Goal: Task Accomplishment & Management: Use online tool/utility

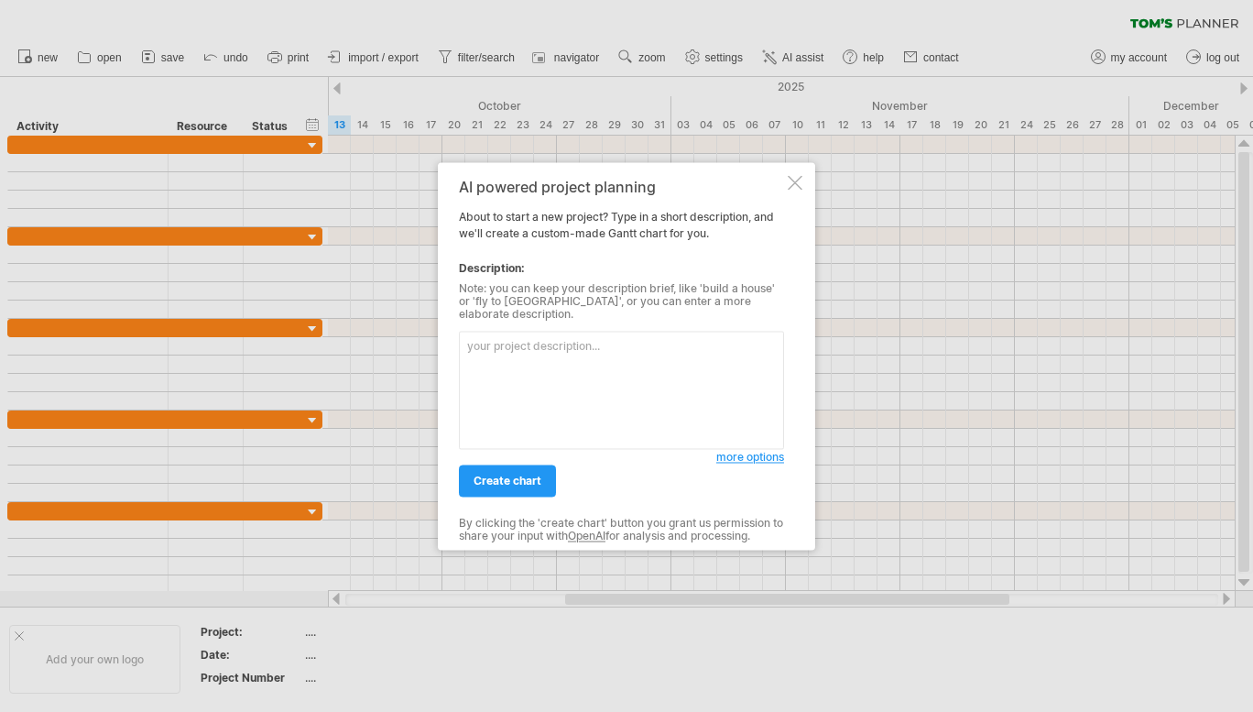
click at [594, 404] on textarea at bounding box center [621, 390] width 325 height 118
paste textarea "illustrates your dissertation journey, from research proposal development to de…"
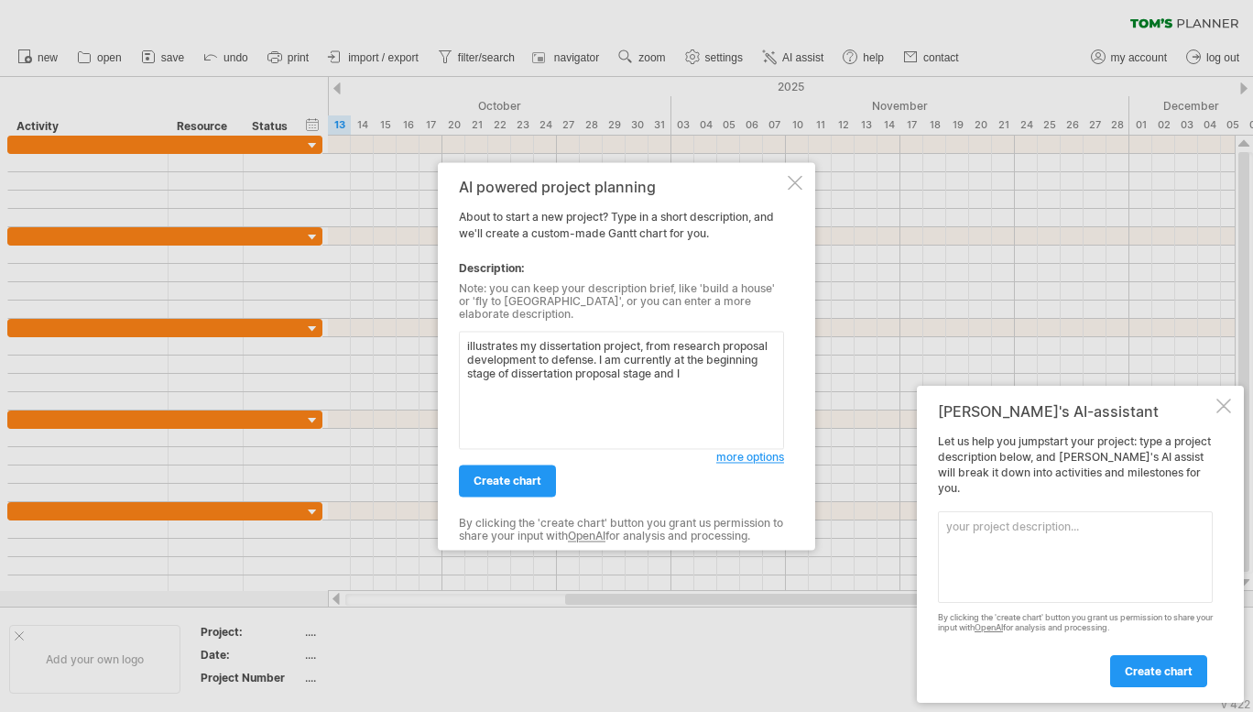
click at [625, 353] on textarea "illustrates my dissertation project, from research proposal development to defe…" at bounding box center [621, 390] width 325 height 118
click at [586, 378] on textarea "illustrates my dissertation project, from research proposal development to defe…" at bounding box center [621, 390] width 325 height 118
click at [679, 384] on textarea "illustrates my dissertation project, from research proposal development to defe…" at bounding box center [621, 390] width 325 height 118
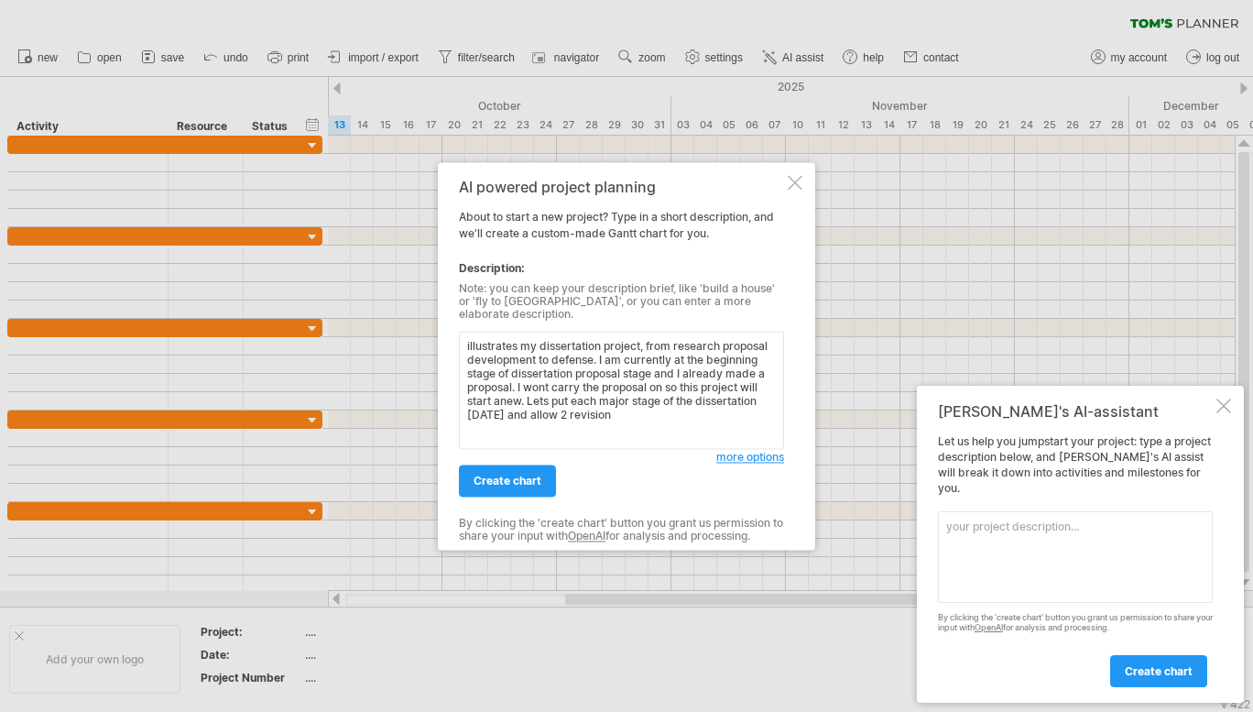
click at [560, 397] on textarea "illustrates my dissertation project, from research proposal development to defe…" at bounding box center [621, 390] width 325 height 118
click at [560, 403] on textarea "illustrates my dissertation project, from research proposal development to defe…" at bounding box center [621, 390] width 325 height 118
click at [643, 404] on textarea "illustrates my dissertation project, from research proposal development to defe…" at bounding box center [621, 390] width 325 height 118
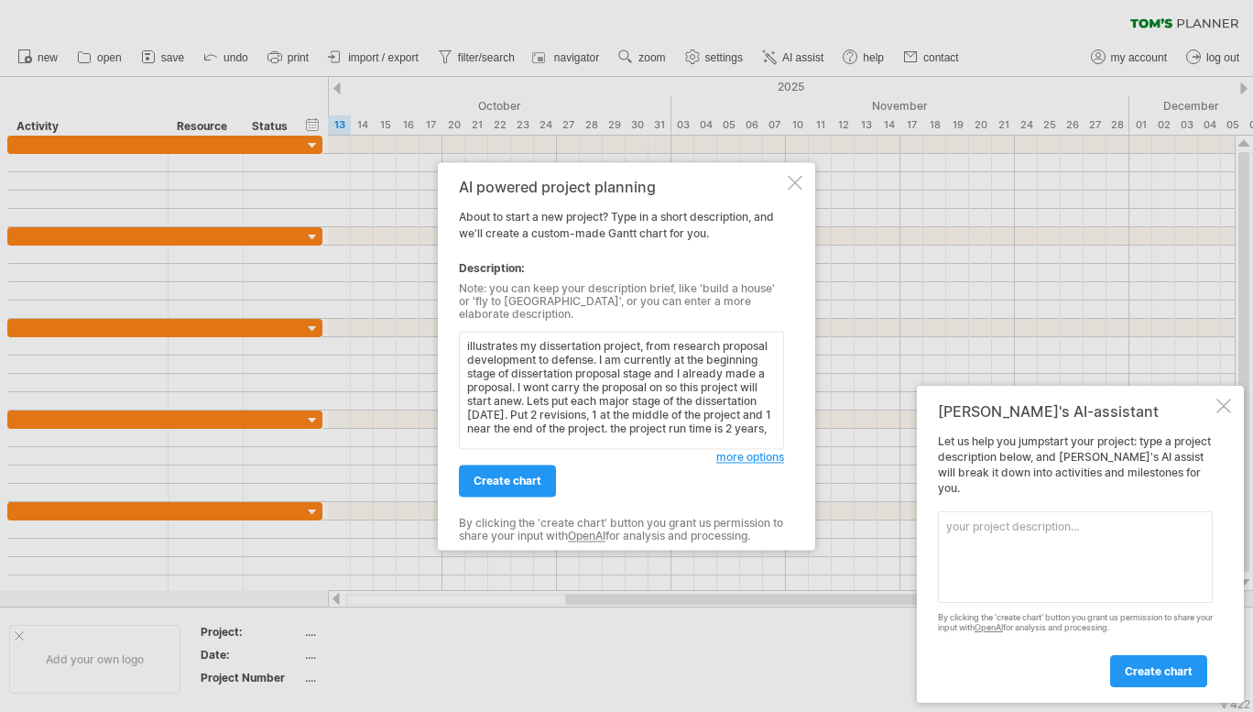
click at [618, 407] on textarea "illustrates my dissertation project, from research proposal development to defe…" at bounding box center [621, 390] width 325 height 118
click at [694, 433] on textarea "illustrates my dissertation project, from research proposal development to defe…" at bounding box center [621, 390] width 325 height 118
drag, startPoint x: 694, startPoint y: 433, endPoint x: 368, endPoint y: 259, distance: 369.5
click at [368, 259] on div "Trying to reach [DOMAIN_NAME] Connected again... 0% clear filter new" at bounding box center [626, 356] width 1253 height 712
type textarea "illustrates my dissertation project, from research proposal development to defe…"
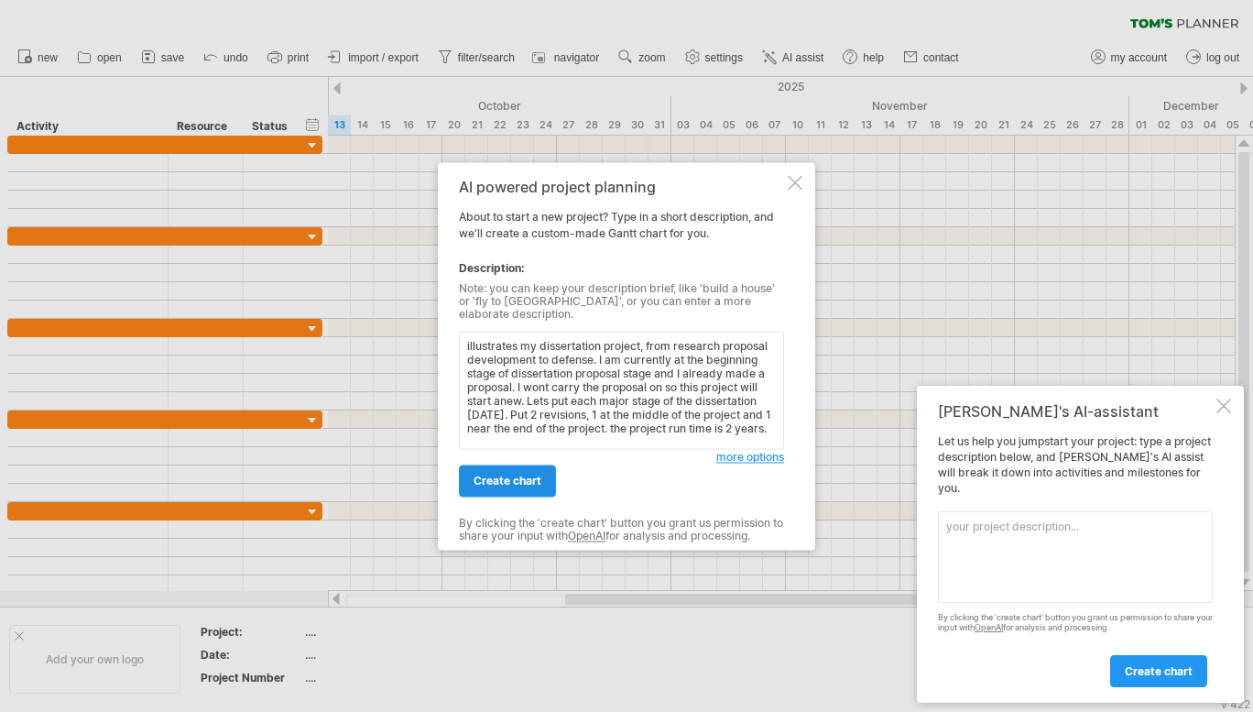
click at [514, 473] on span "create chart" at bounding box center [507, 480] width 68 height 14
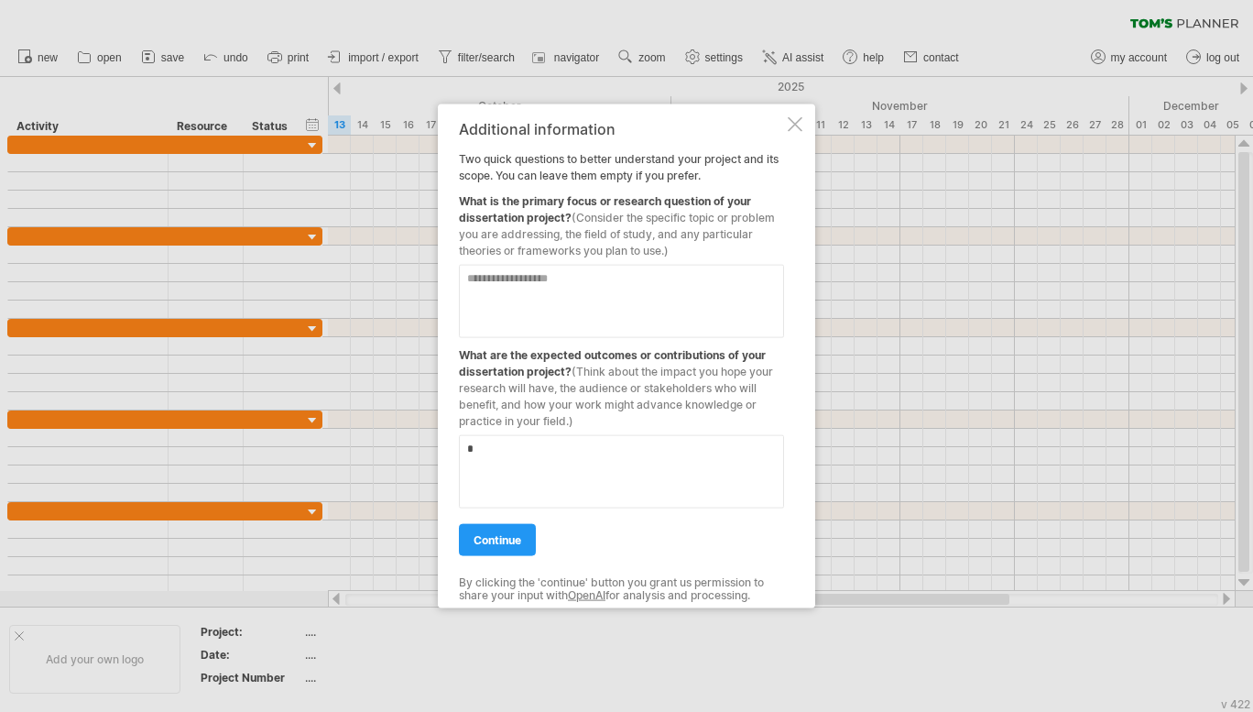
type textarea "*"
click at [527, 315] on textarea at bounding box center [621, 300] width 325 height 73
click at [709, 292] on textarea "**********" at bounding box center [621, 300] width 325 height 73
click at [740, 307] on textarea "**********" at bounding box center [621, 300] width 325 height 73
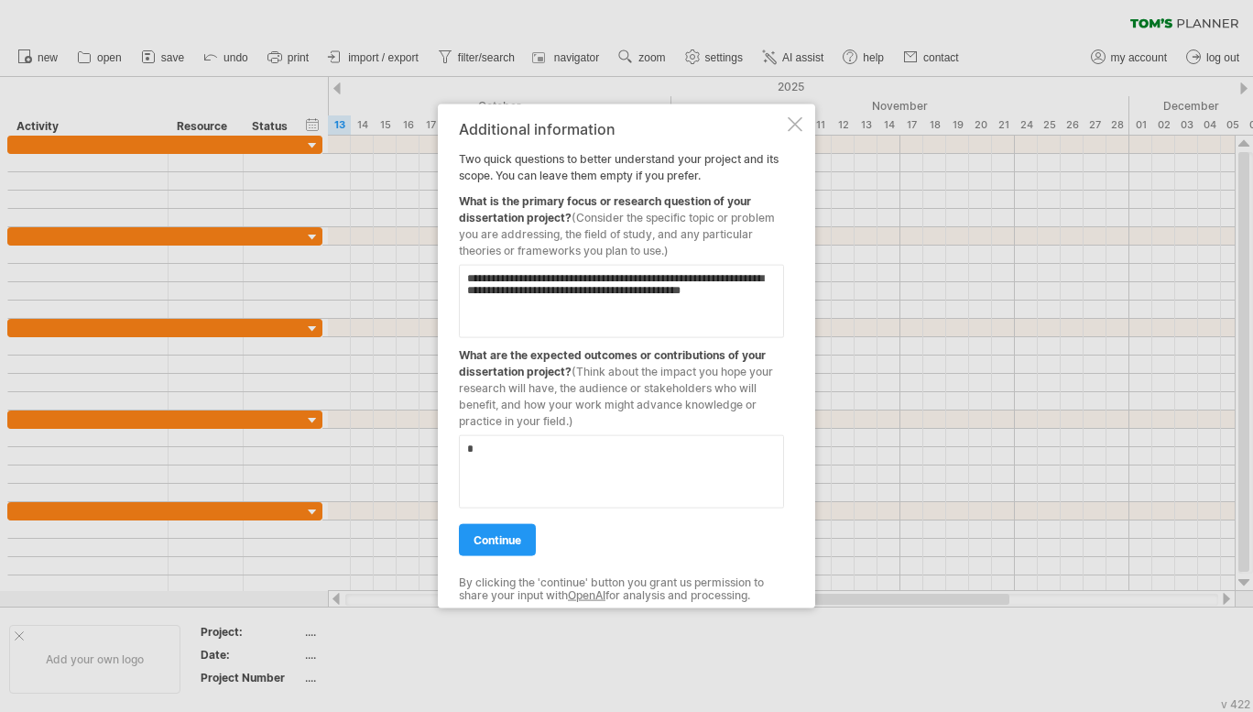
click at [771, 306] on textarea "**********" at bounding box center [621, 300] width 325 height 73
type textarea "**********"
click at [630, 479] on textarea "*" at bounding box center [621, 470] width 325 height 73
type textarea "*"
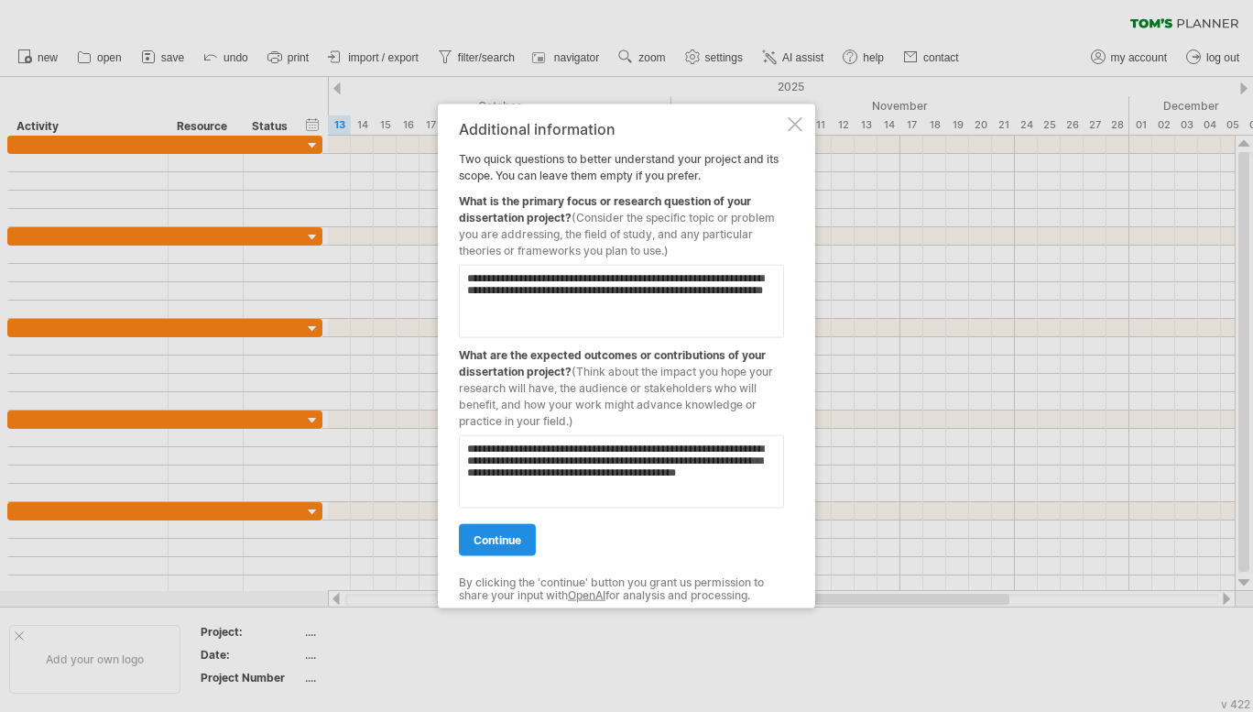
type textarea "**********"
click at [490, 545] on span "continue" at bounding box center [497, 539] width 48 height 14
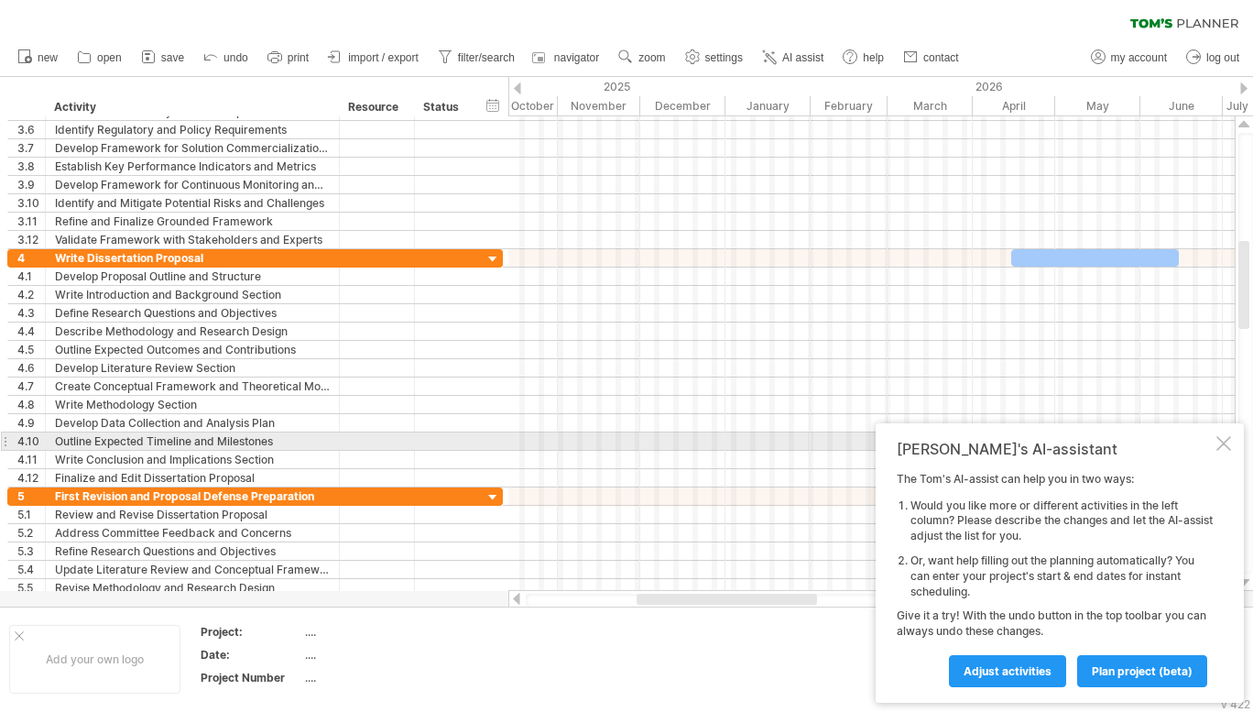
click at [1221, 443] on div at bounding box center [1223, 443] width 15 height 15
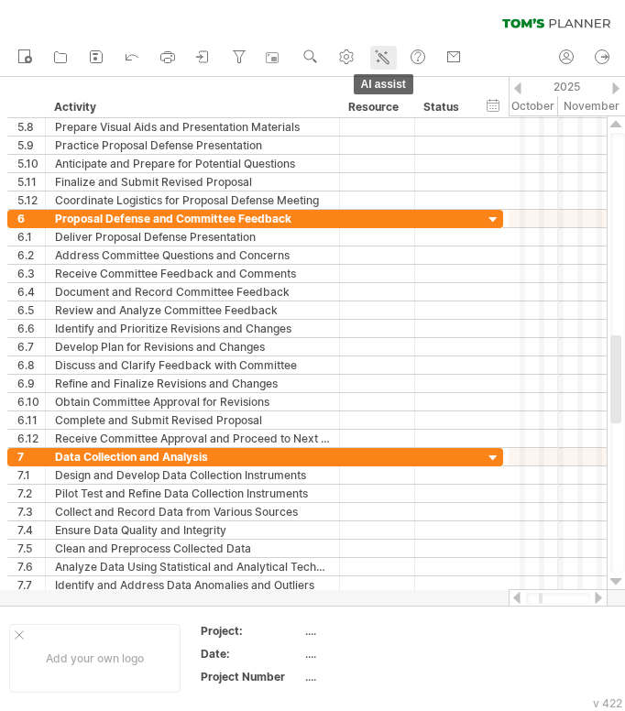
click at [378, 55] on icon at bounding box center [382, 57] width 18 height 18
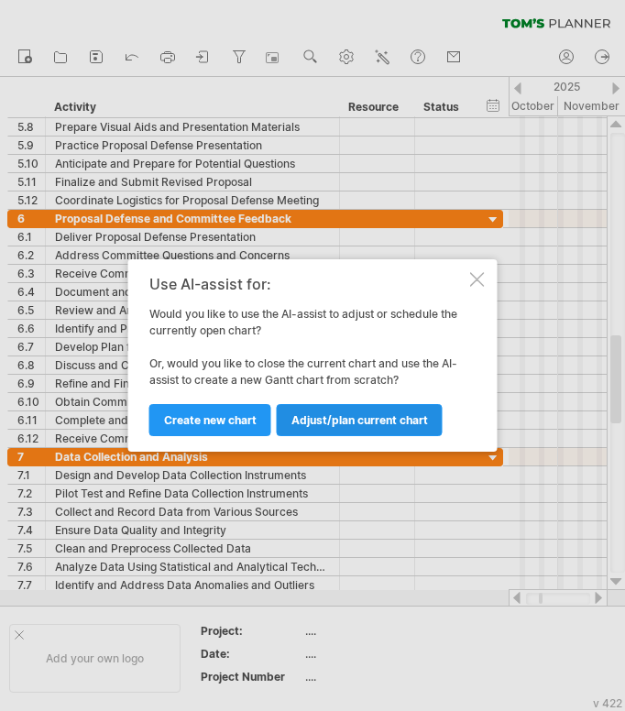
click at [406, 414] on span "Adjust/plan current chart" at bounding box center [359, 420] width 136 height 14
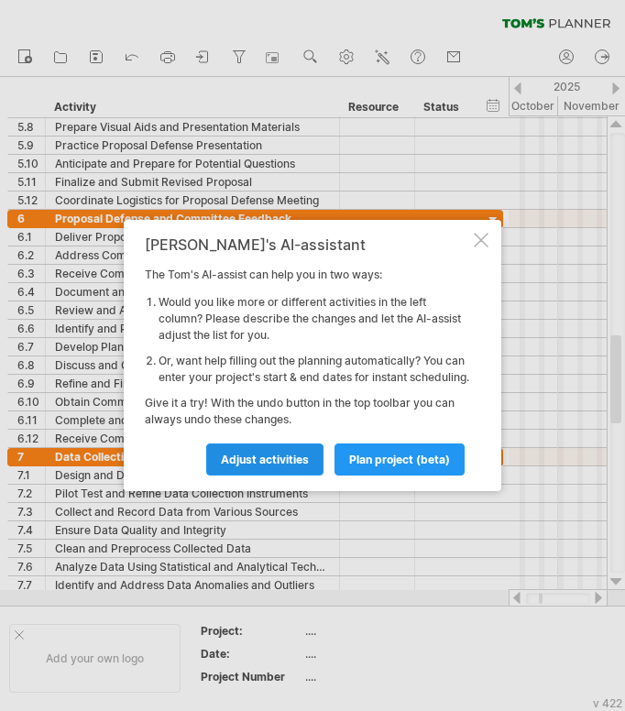
click at [238, 466] on span "Adjust activities" at bounding box center [265, 459] width 88 height 14
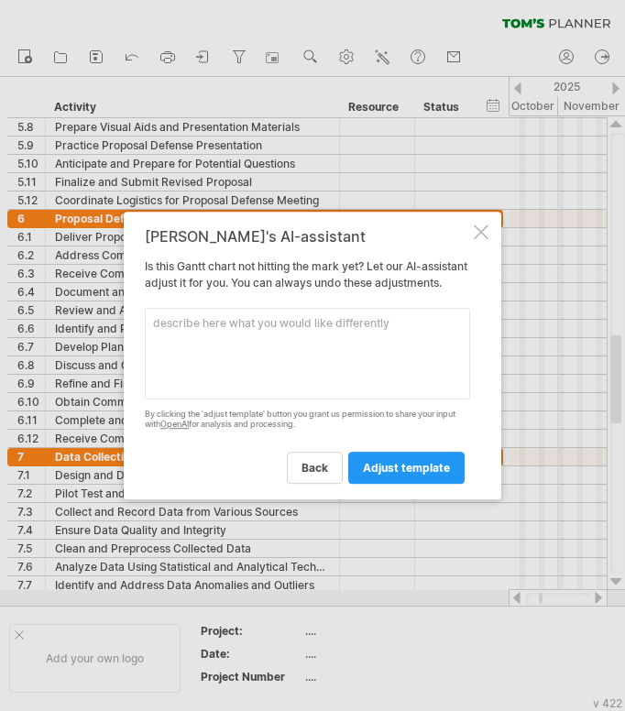
click at [231, 390] on textarea at bounding box center [307, 354] width 325 height 92
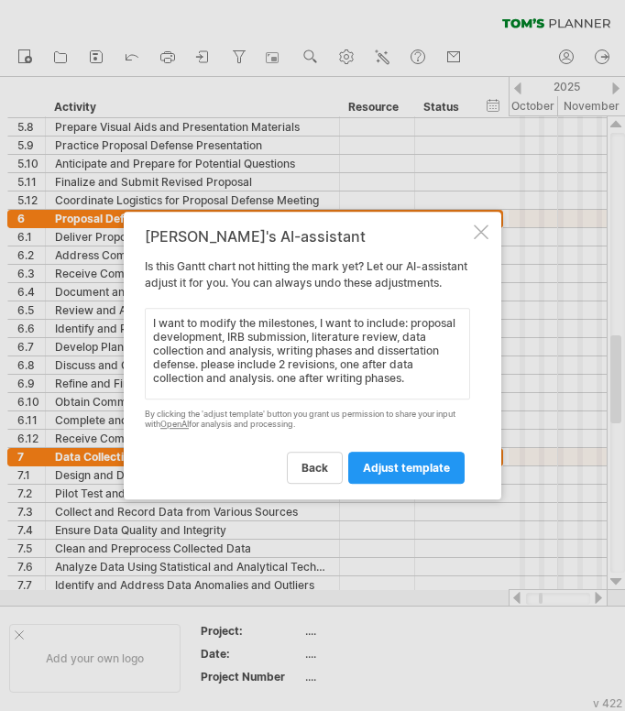
click at [408, 330] on textarea "I want to modify the milestones, I want to include: proposal development, IRB s…" at bounding box center [307, 354] width 325 height 92
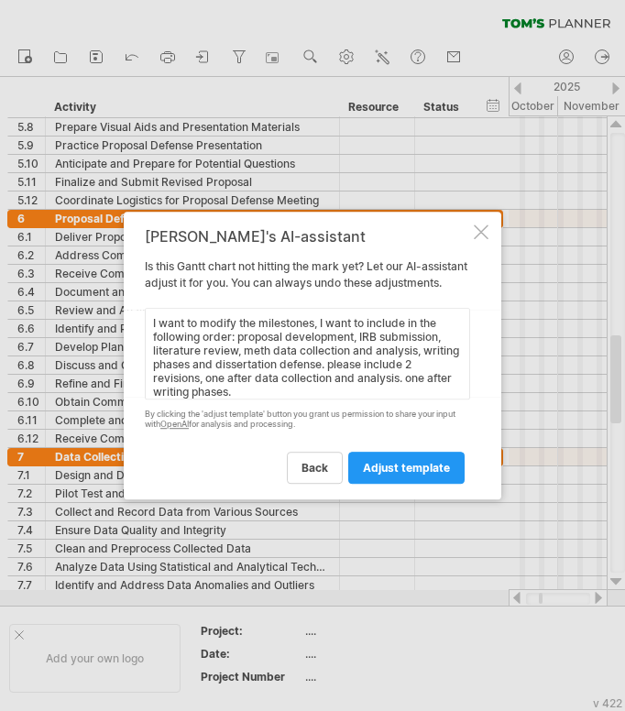
click at [262, 356] on textarea "I want to modify the milestones, I want to include in the following order: prop…" at bounding box center [307, 354] width 325 height 92
paste textarea "Research Design & Methodology"
click at [439, 390] on textarea "I want to modify the milestones, I want to include in the following order: prop…" at bounding box center [307, 354] width 325 height 92
click at [435, 394] on textarea "I want to modify the milestones, I want to include in the following order: prop…" at bounding box center [307, 354] width 325 height 92
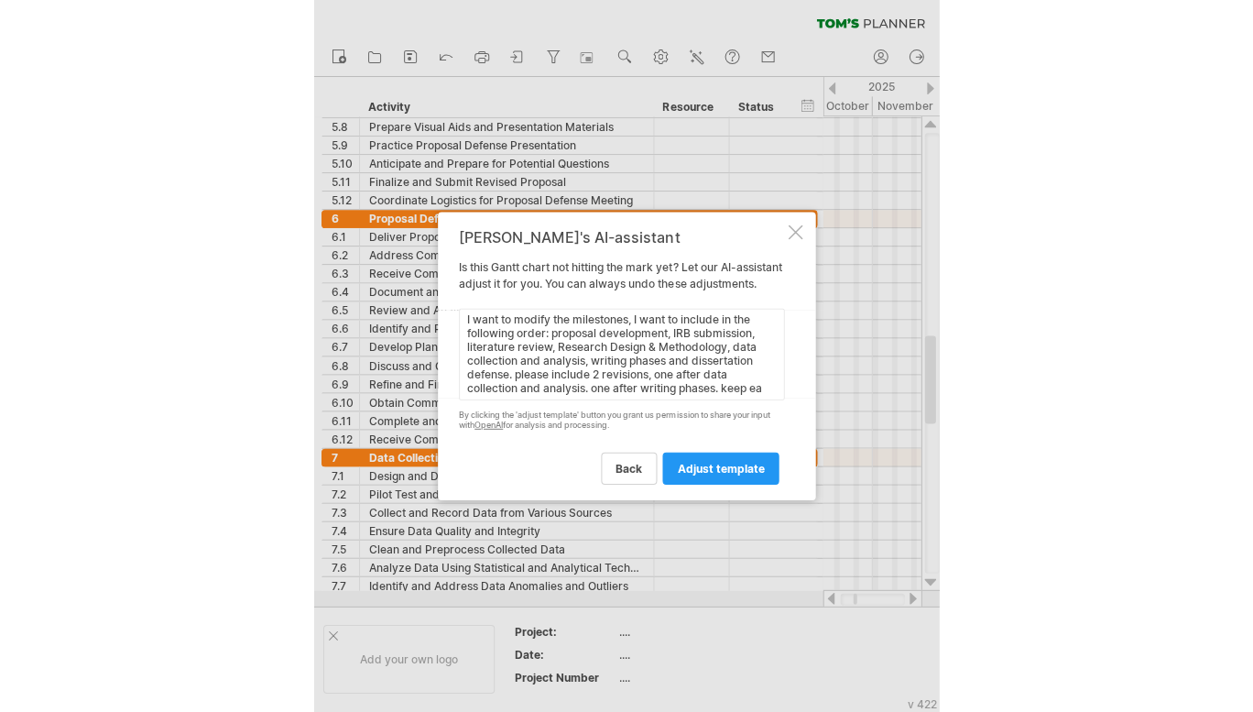
scroll to position [11, 0]
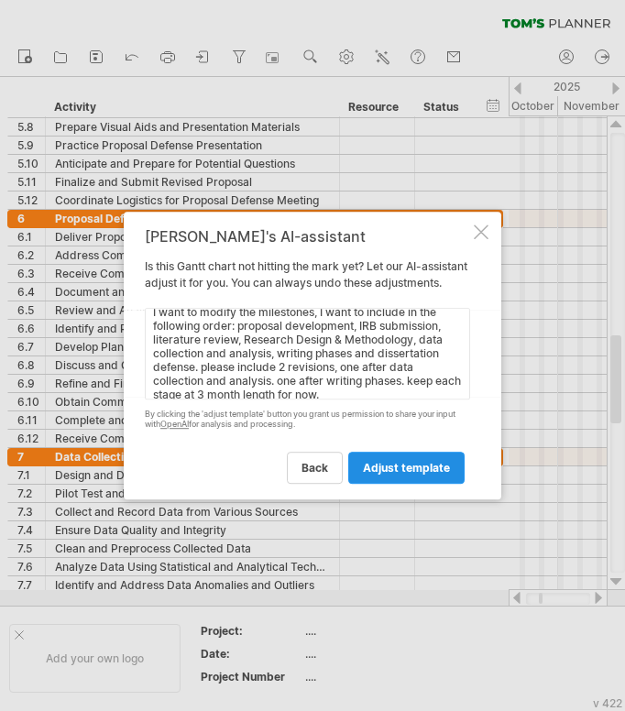
type textarea "I want to modify the milestones, I want to include in the following order: prop…"
click at [408, 474] on span "adjust template" at bounding box center [406, 468] width 87 height 14
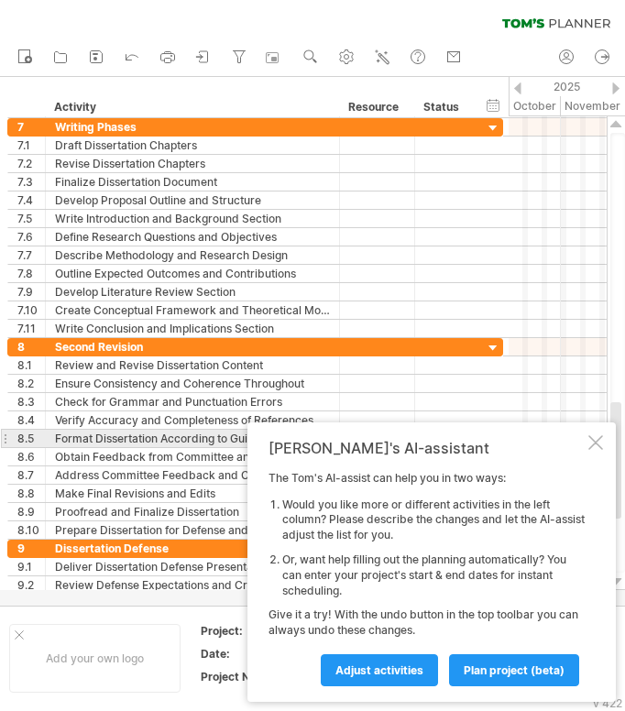
click at [608, 433] on div "[PERSON_NAME]'s AI-assistant The [PERSON_NAME]'s AI-assist can help you in two …" at bounding box center [431, 561] width 368 height 279
click at [599, 441] on div at bounding box center [595, 442] width 15 height 15
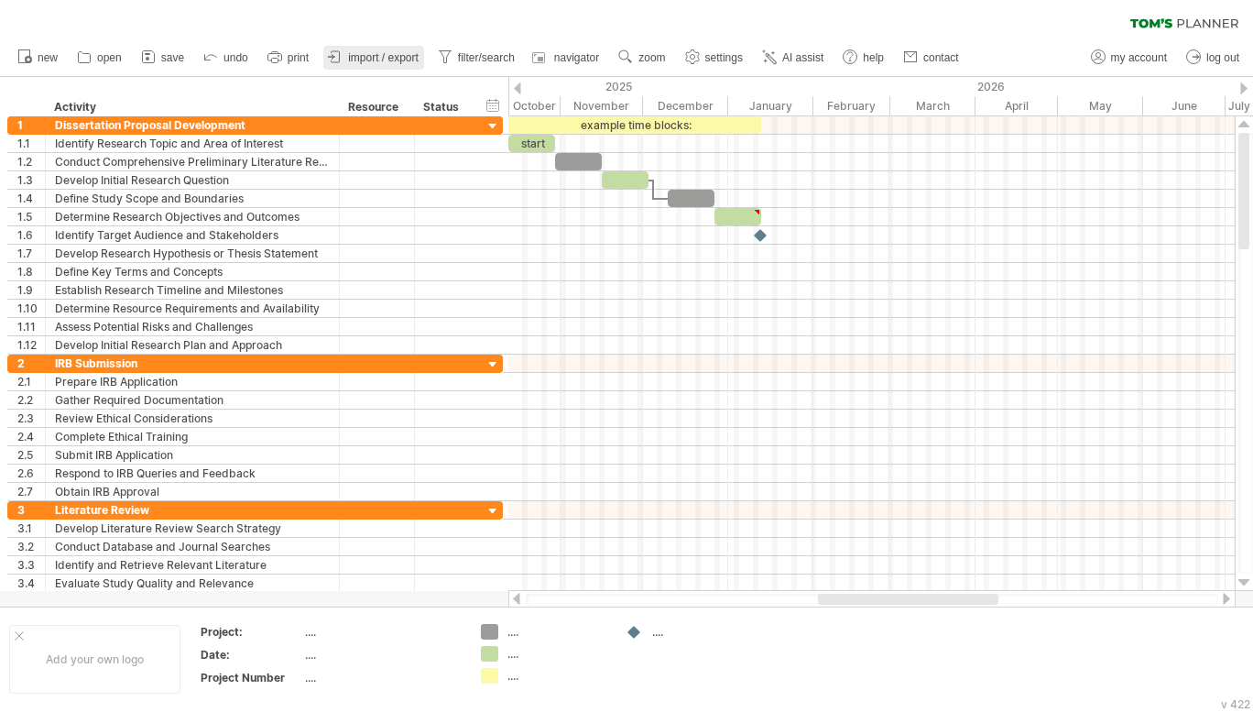
click at [340, 54] on icon at bounding box center [336, 56] width 8 height 11
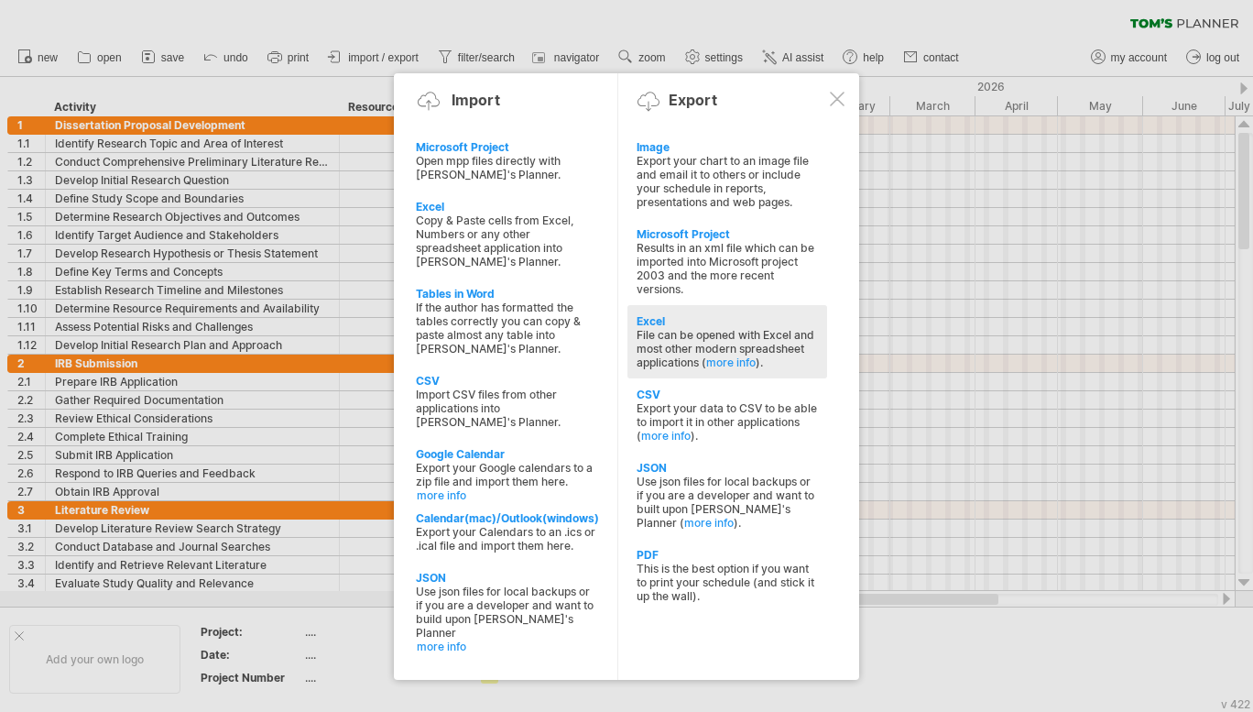
click at [658, 314] on div "Excel" at bounding box center [726, 321] width 181 height 14
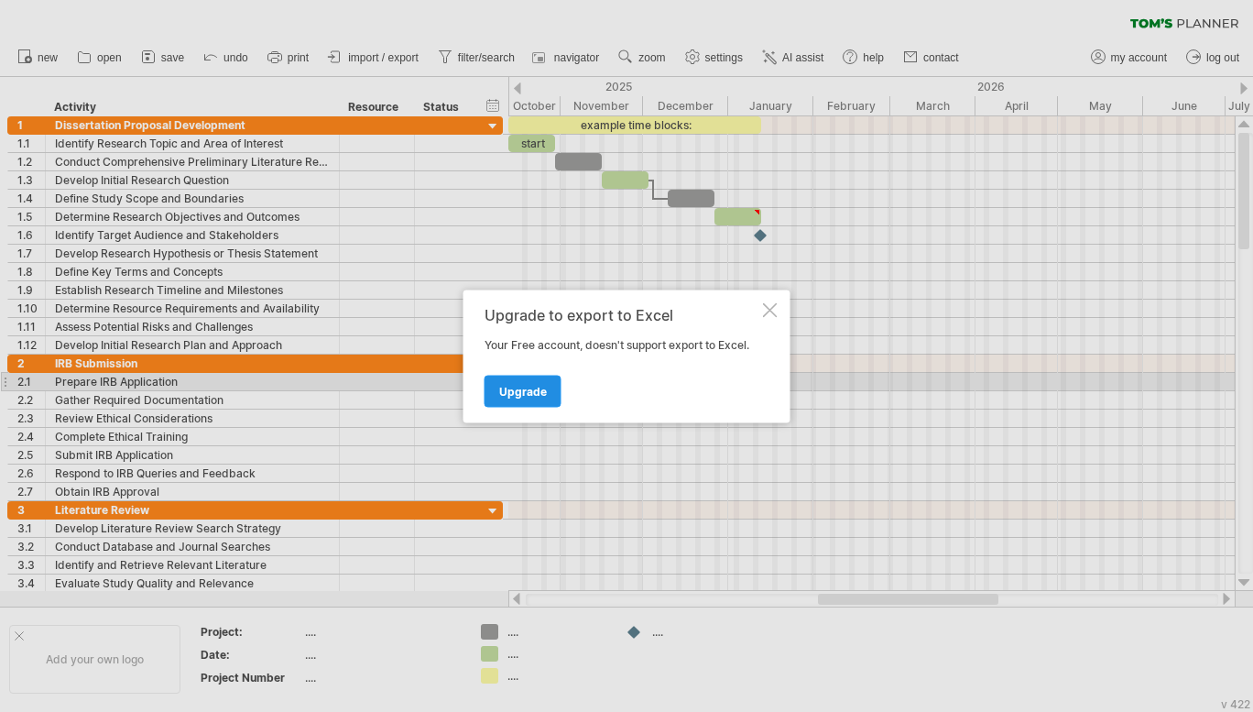
click at [538, 391] on span "Upgrade" at bounding box center [523, 391] width 48 height 14
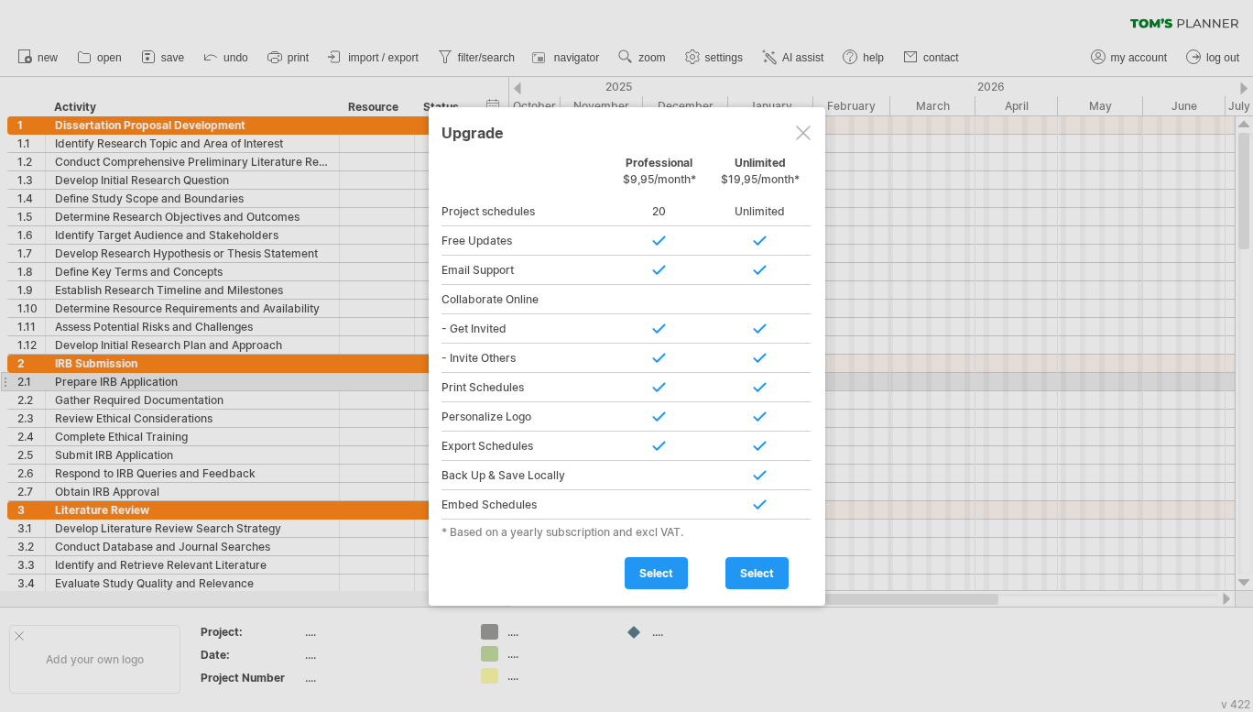
click at [798, 114] on div "Upgrade Personal Free Professional $9,95/month* Unlimited $19,95/month* Project…" at bounding box center [627, 356] width 397 height 498
click at [799, 129] on div at bounding box center [803, 132] width 15 height 15
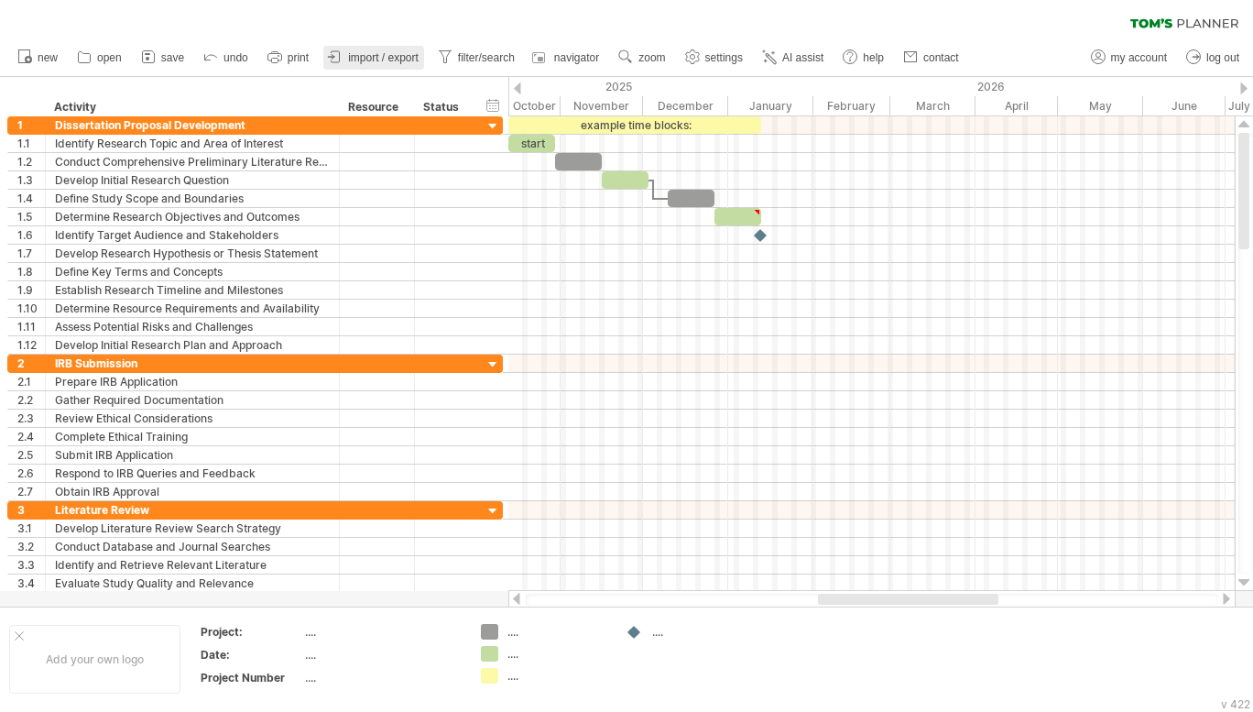
click at [383, 56] on span "import / export" at bounding box center [383, 57] width 71 height 13
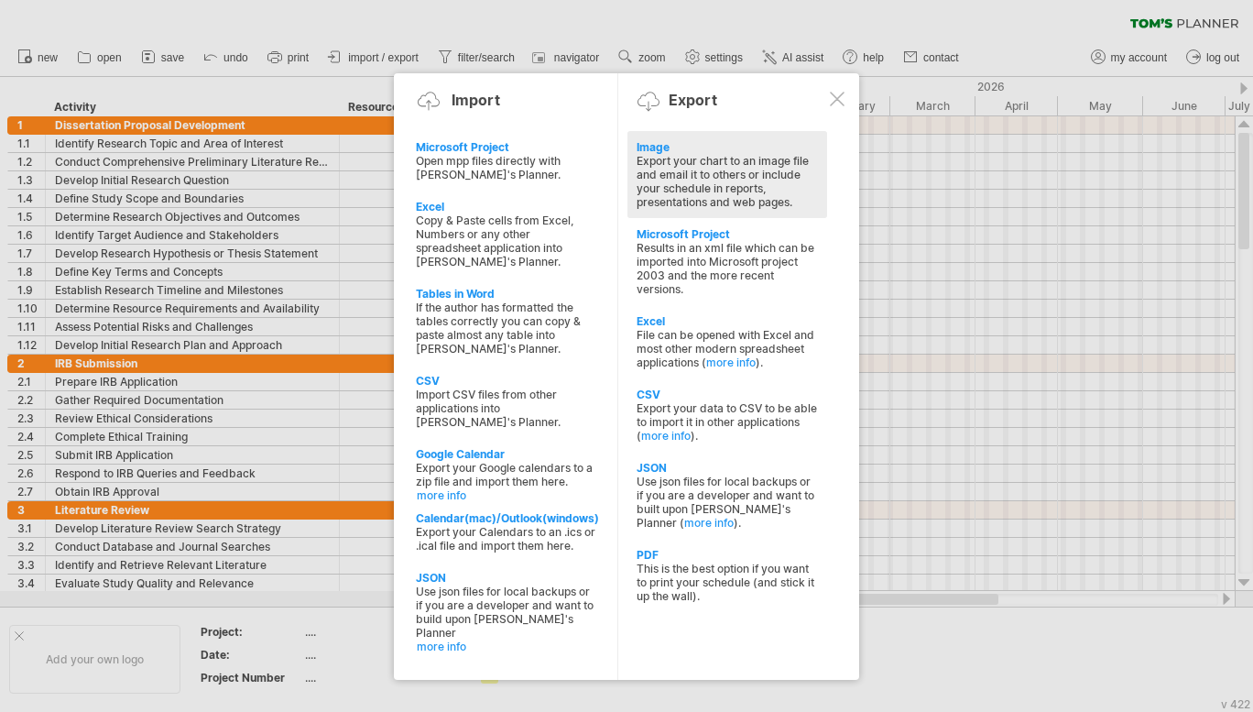
click at [667, 150] on div "Image" at bounding box center [726, 147] width 181 height 14
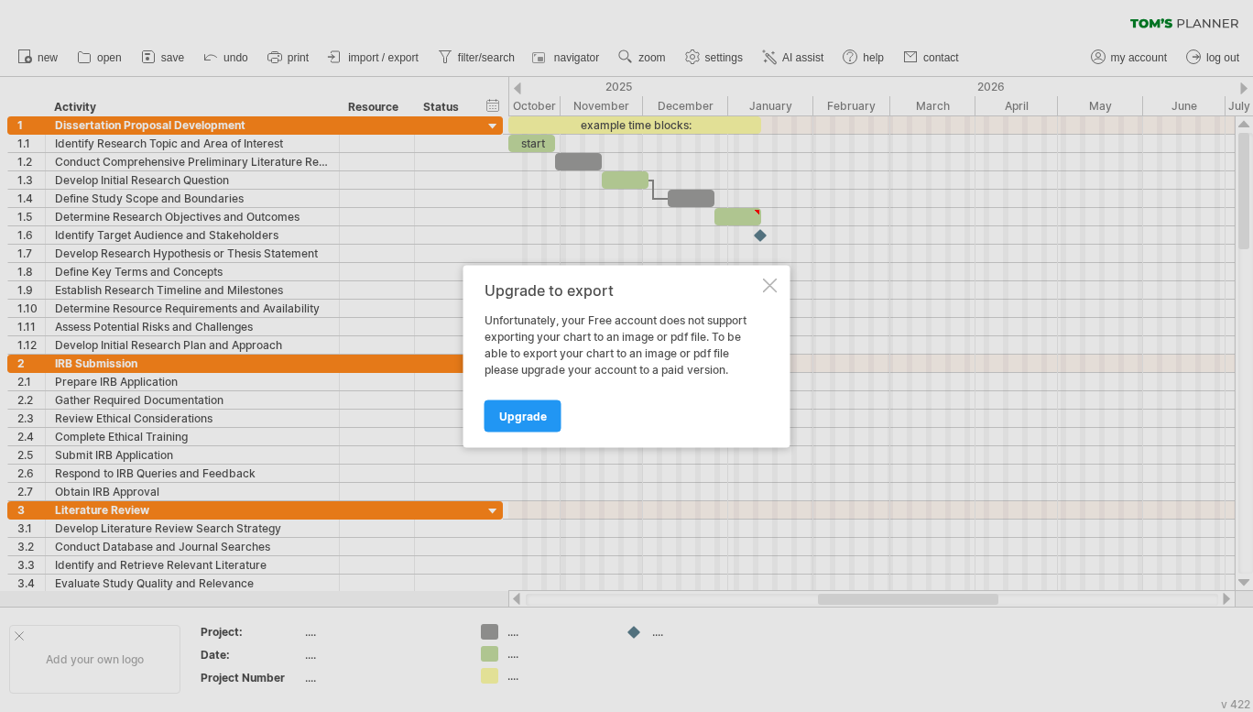
click at [773, 279] on div at bounding box center [770, 284] width 15 height 15
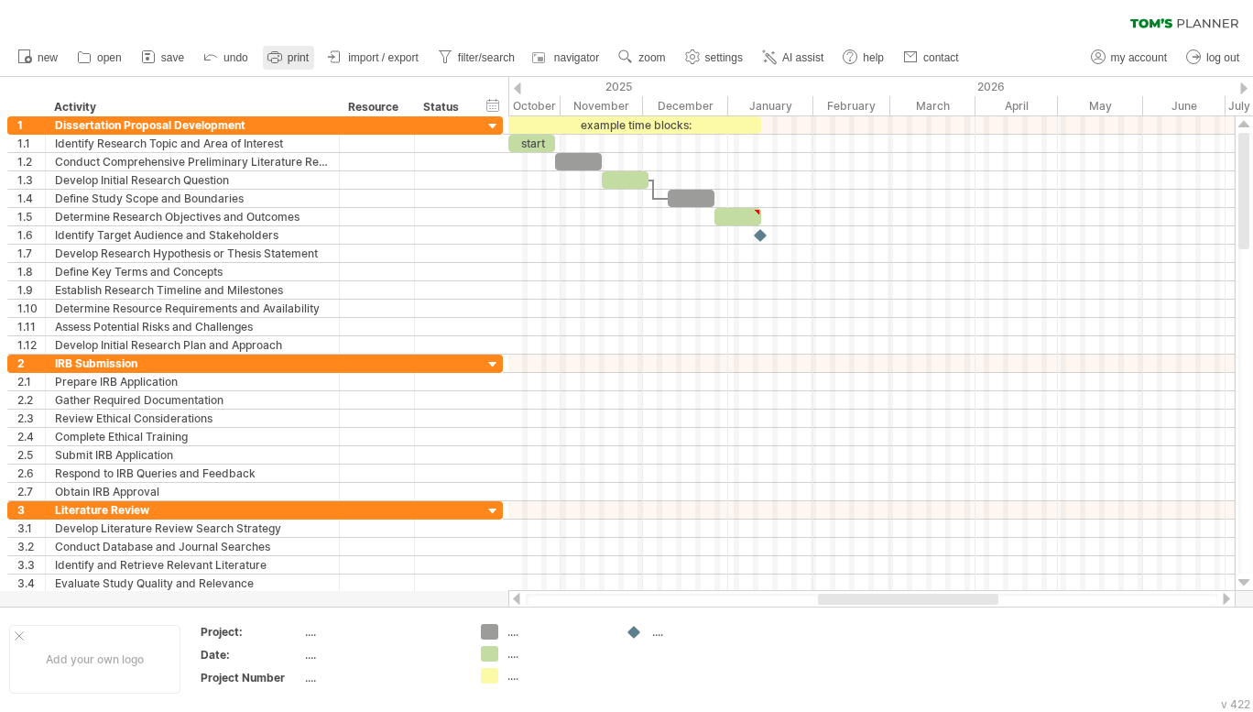
click at [290, 50] on link "print" at bounding box center [288, 58] width 51 height 24
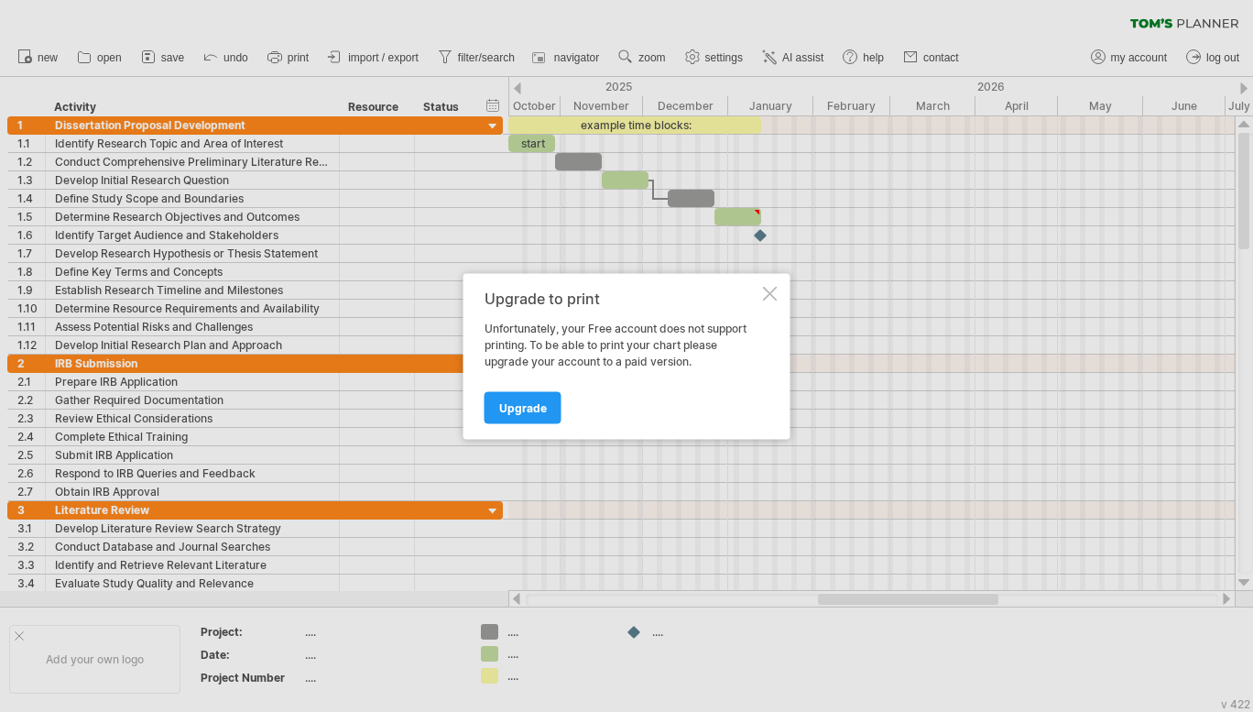
click at [770, 292] on div at bounding box center [770, 293] width 15 height 15
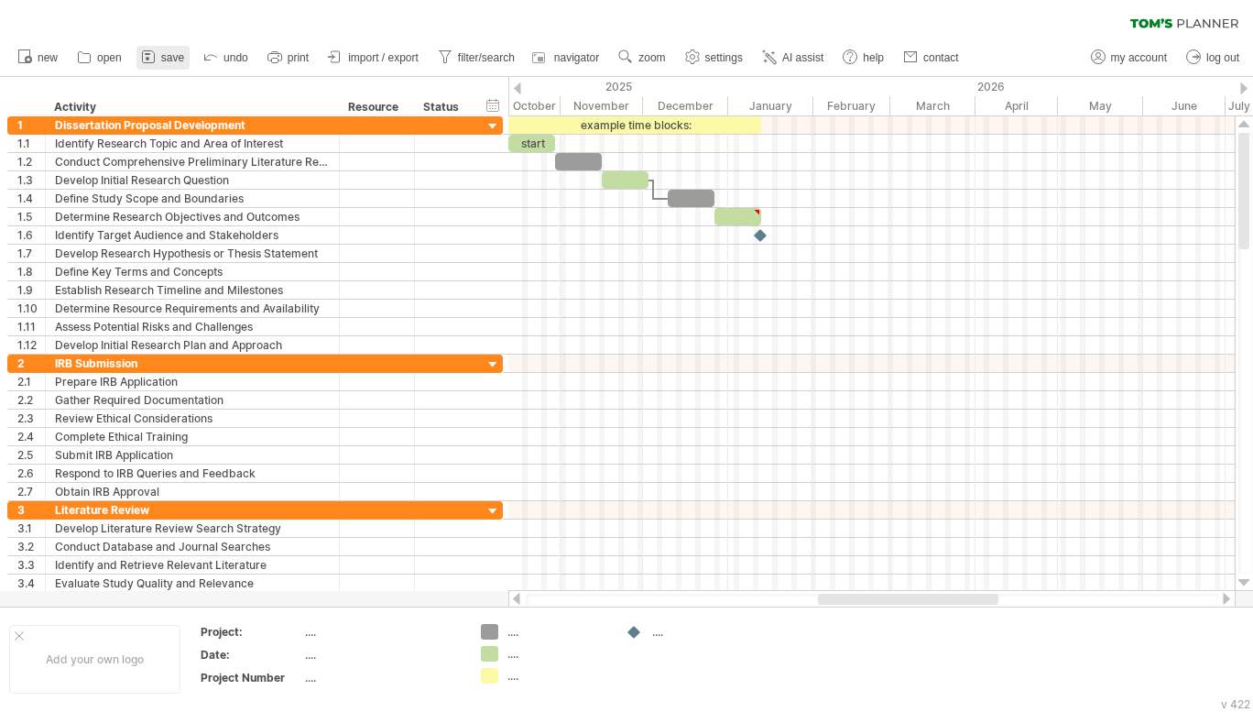
click at [166, 55] on span "save" at bounding box center [172, 57] width 23 height 13
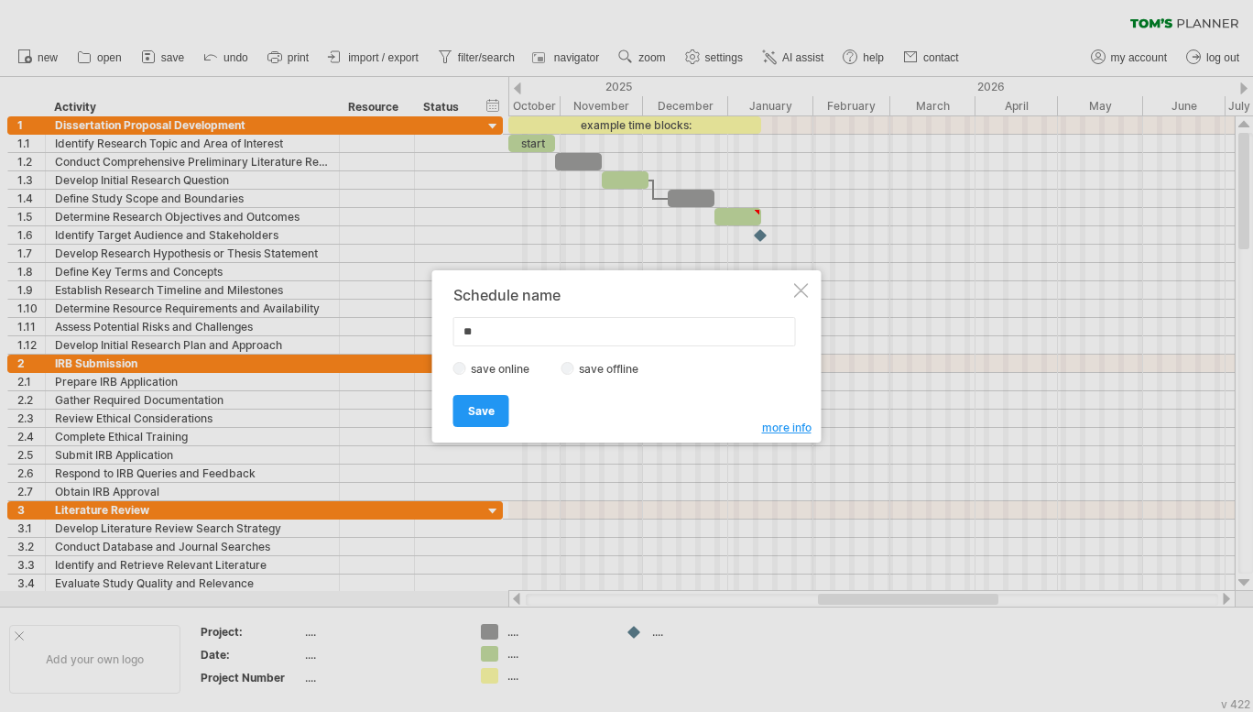
type input "*"
type input "**********"
click at [802, 288] on div at bounding box center [801, 290] width 15 height 15
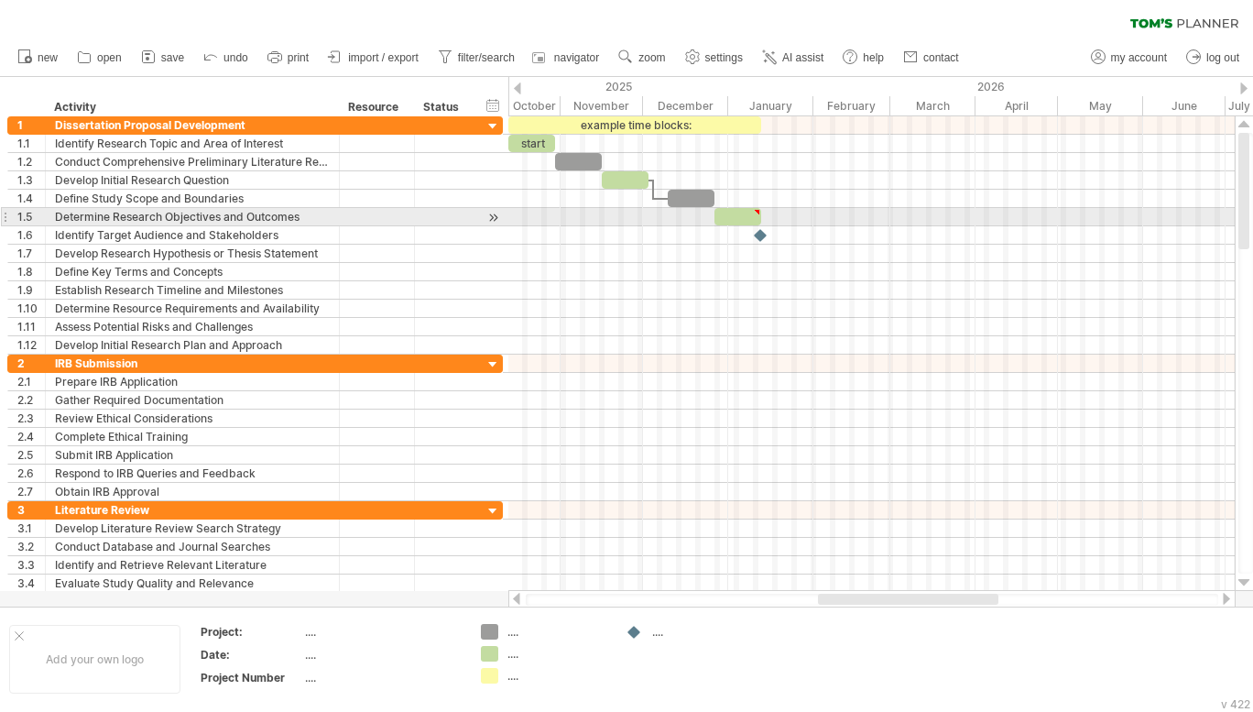
type textarea "**********"
click at [741, 213] on div at bounding box center [737, 216] width 47 height 17
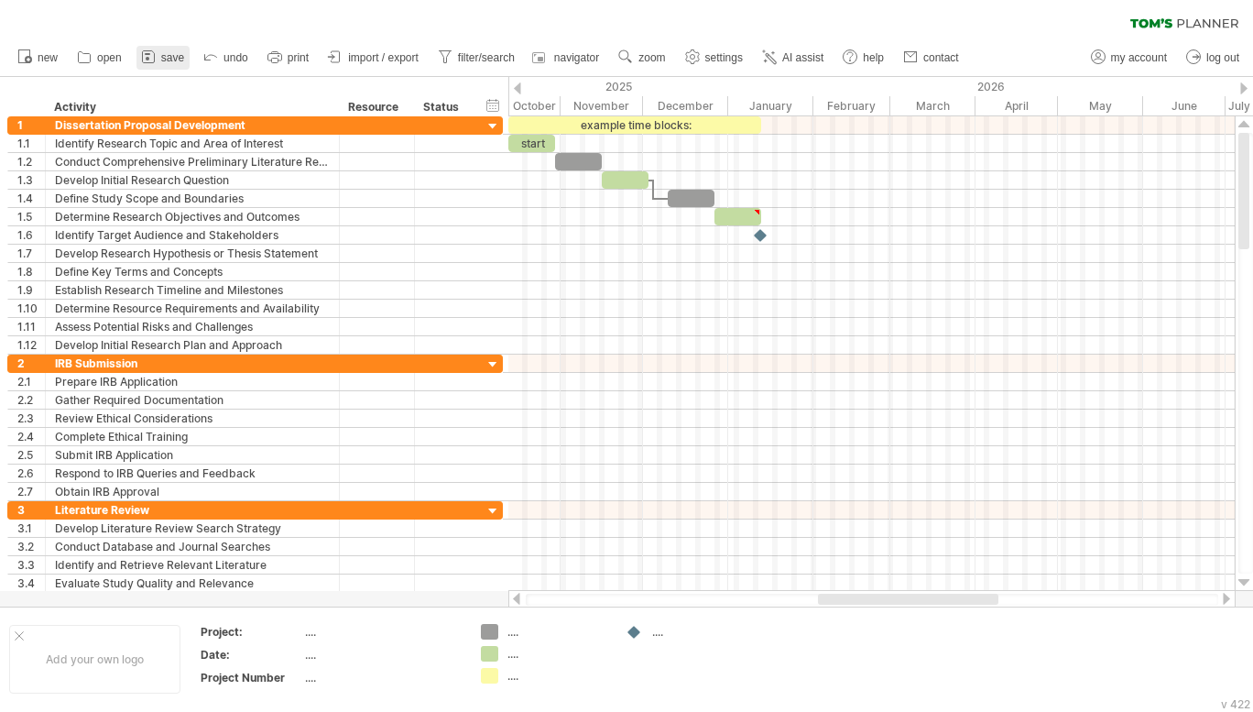
click at [170, 60] on span "save" at bounding box center [172, 57] width 23 height 13
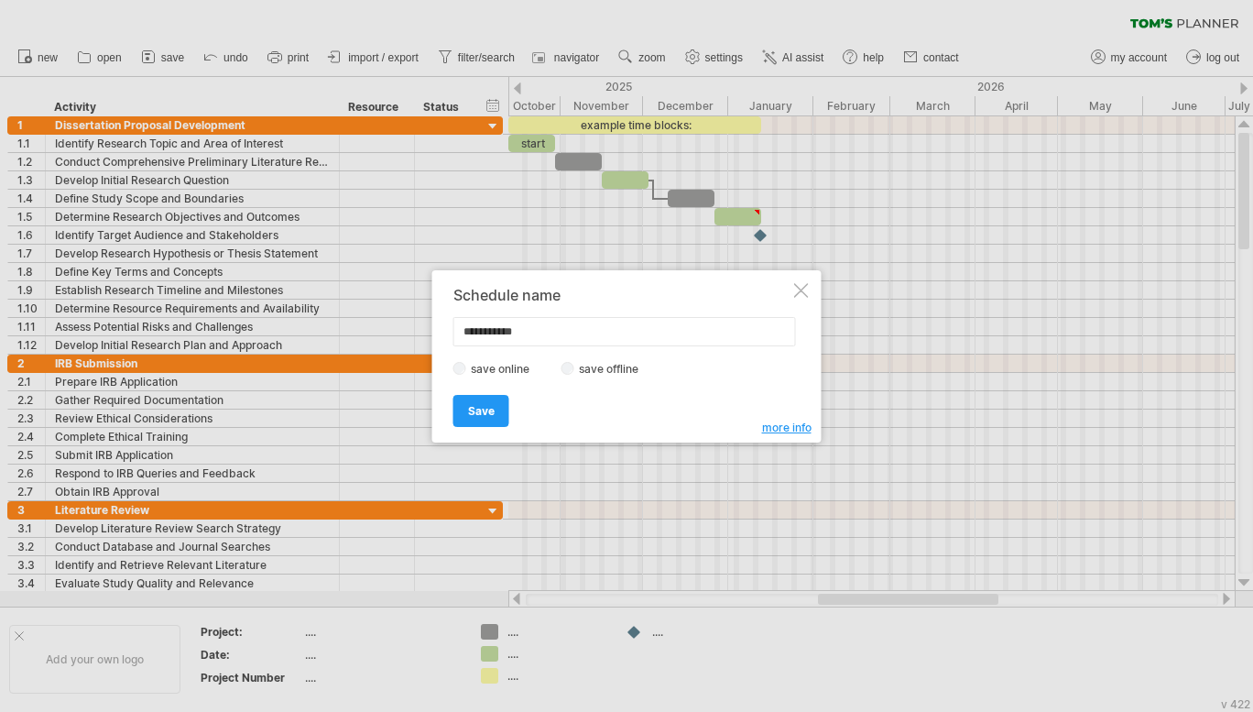
click at [794, 289] on div at bounding box center [801, 290] width 15 height 15
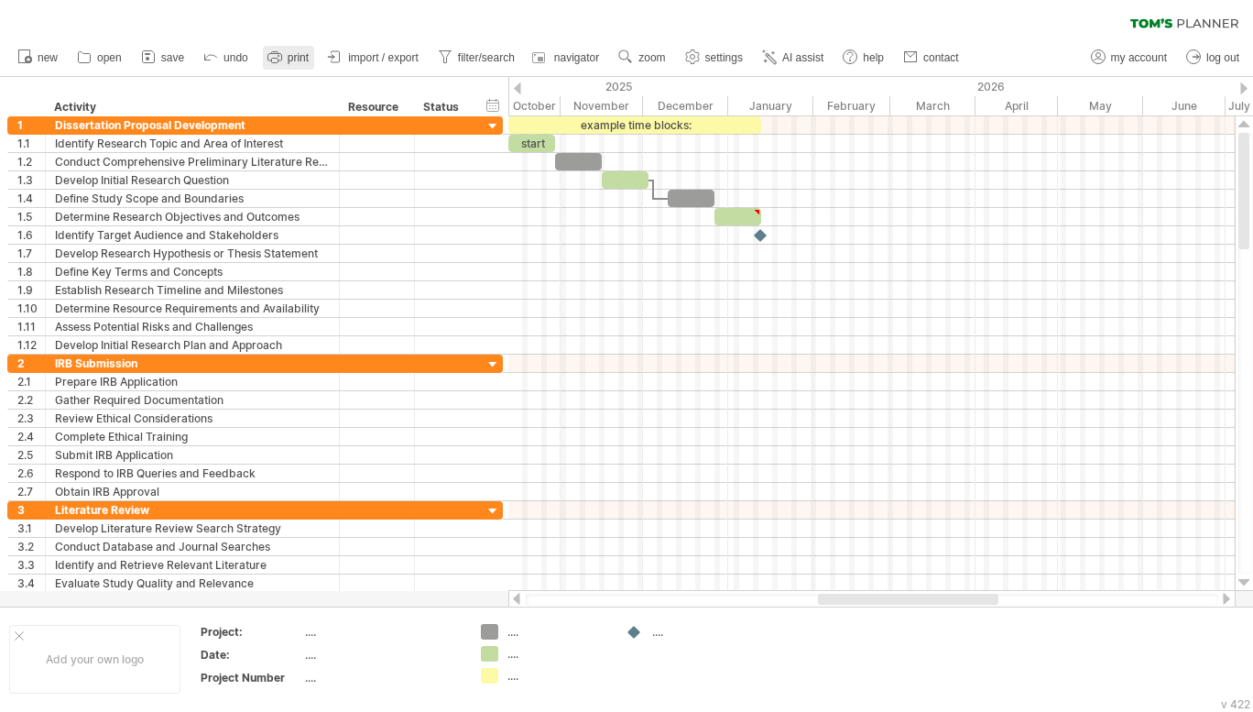
click at [289, 52] on span "print" at bounding box center [298, 57] width 21 height 13
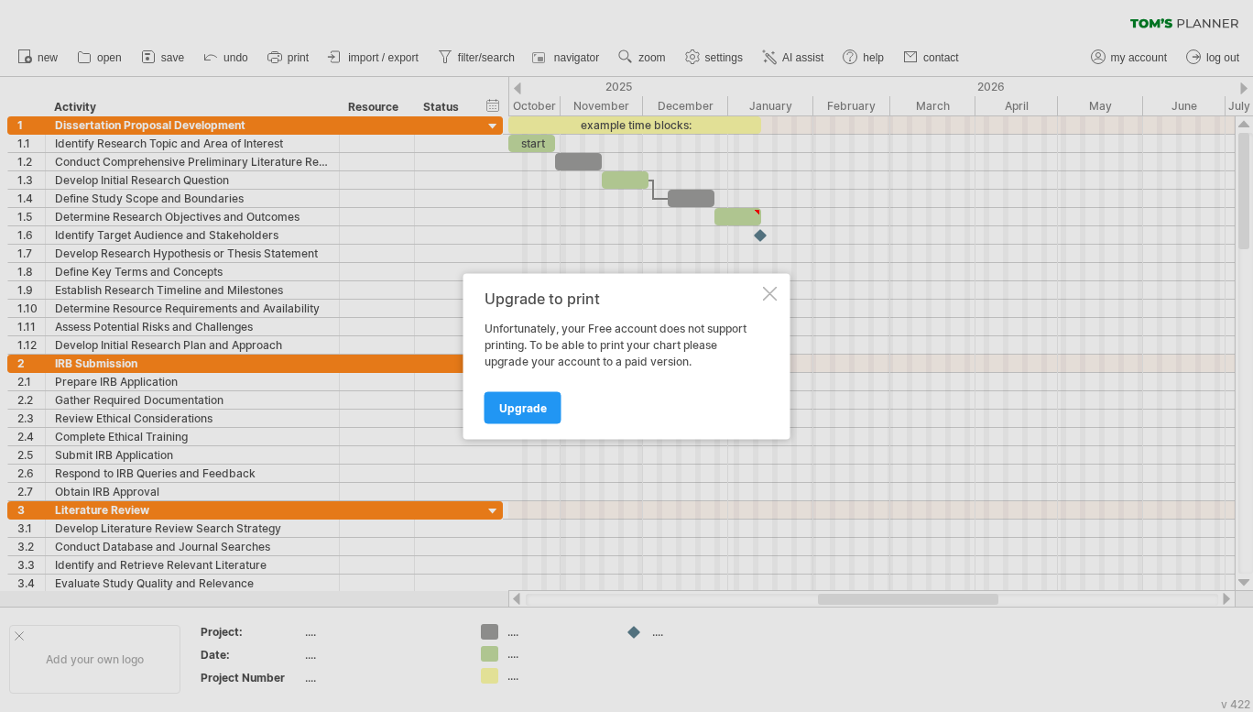
click at [765, 289] on div at bounding box center [770, 293] width 15 height 15
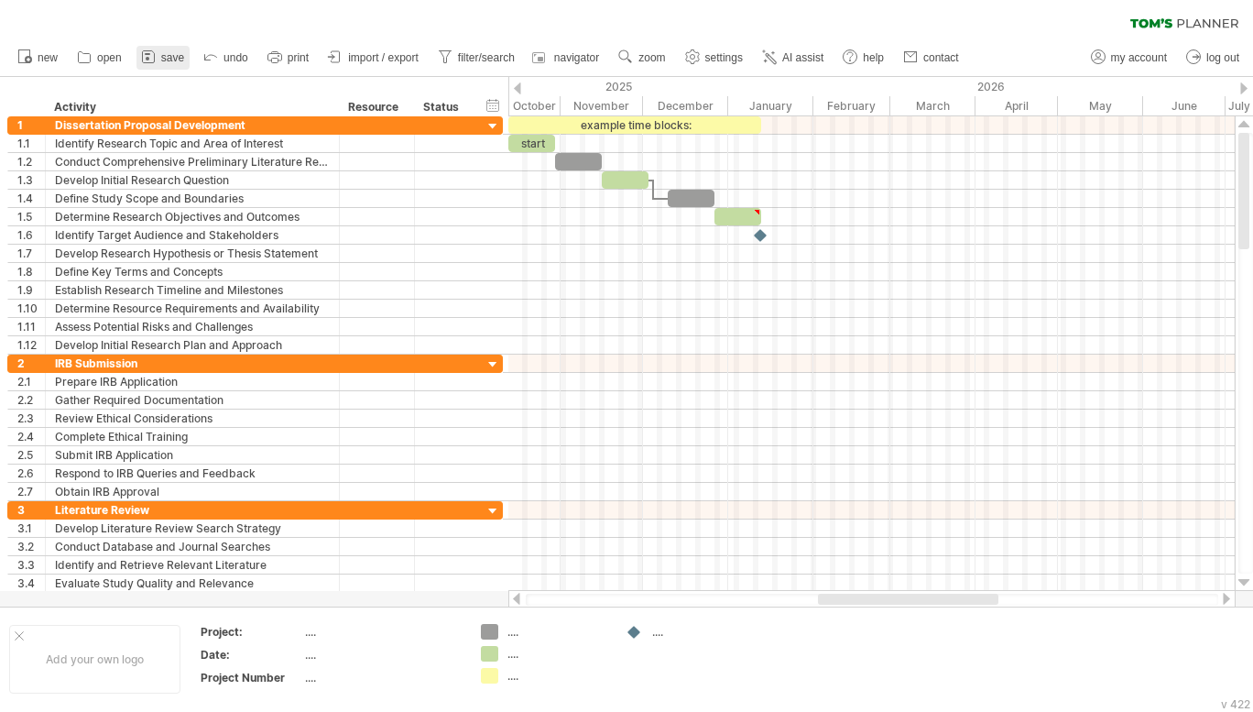
click at [138, 62] on link "save" at bounding box center [162, 58] width 53 height 24
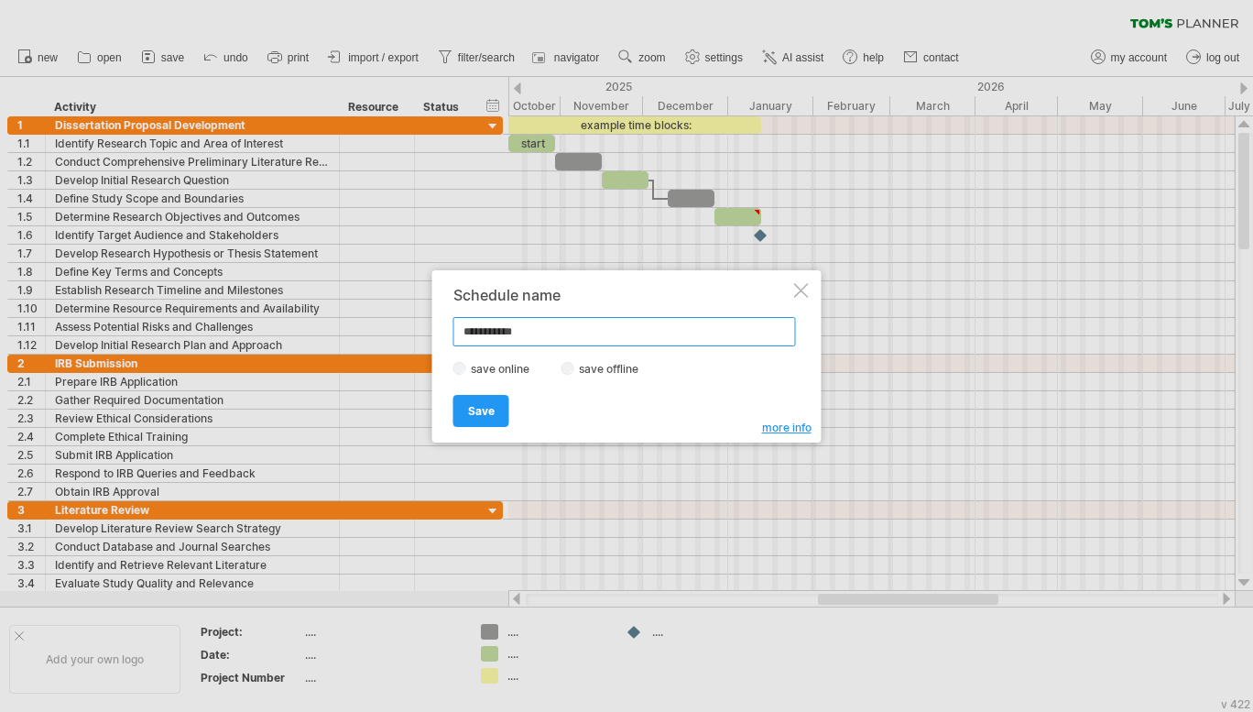
click at [551, 321] on input "**********" at bounding box center [624, 331] width 343 height 29
type input "**********"
click at [467, 414] on link "Save" at bounding box center [481, 411] width 56 height 32
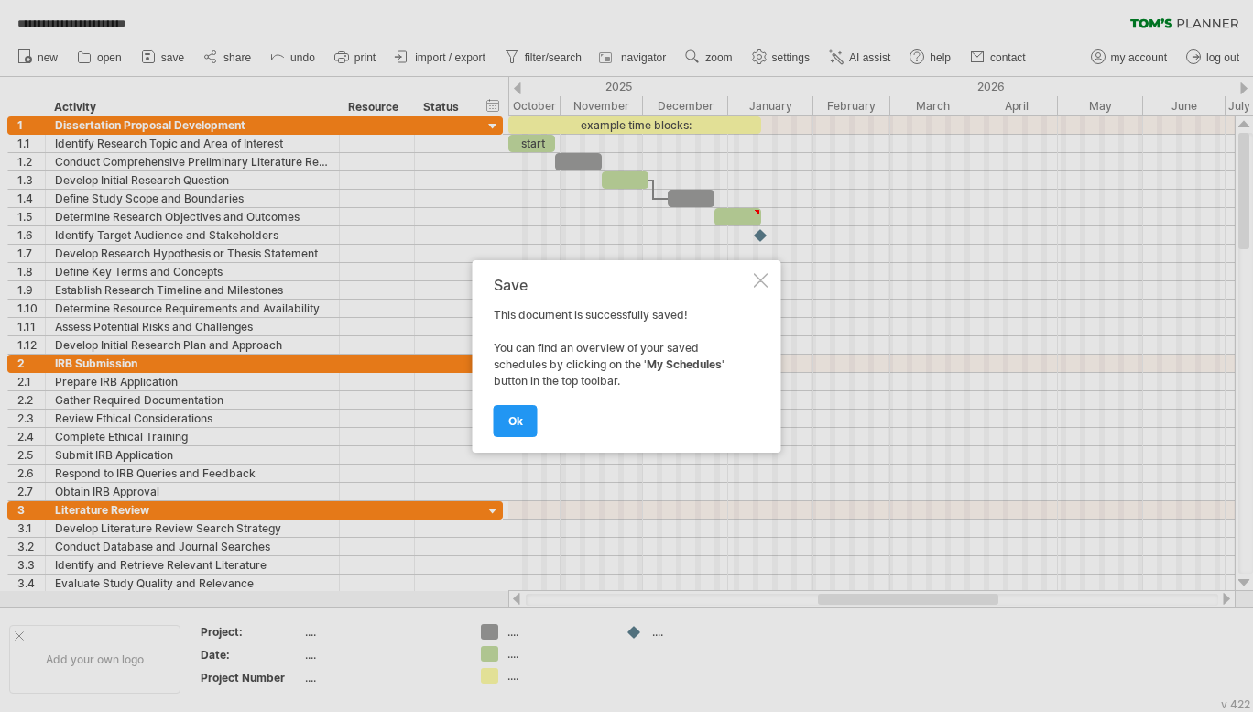
click at [764, 285] on div at bounding box center [761, 280] width 15 height 15
